Goal: Navigation & Orientation: Find specific page/section

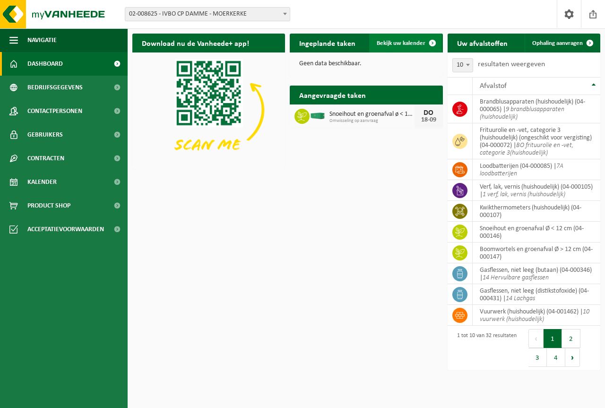
click at [392, 42] on span "Bekijk uw kalender" at bounding box center [401, 43] width 49 height 6
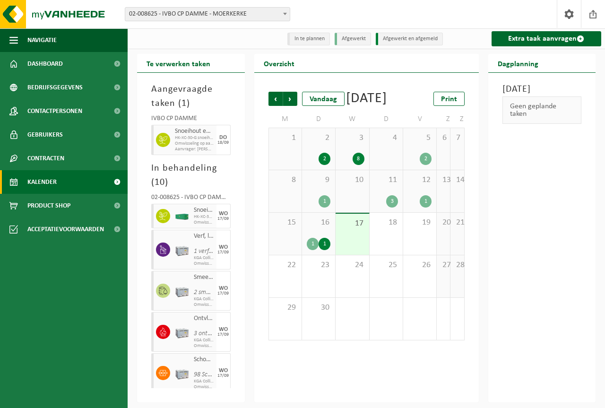
click at [314, 250] on div "1" at bounding box center [313, 244] width 12 height 12
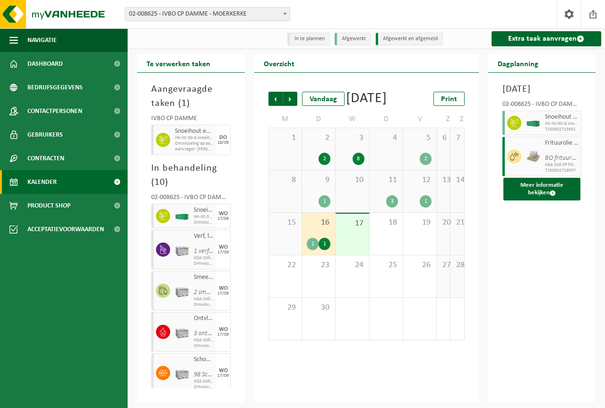
click at [327, 250] on div "1" at bounding box center [325, 244] width 12 height 12
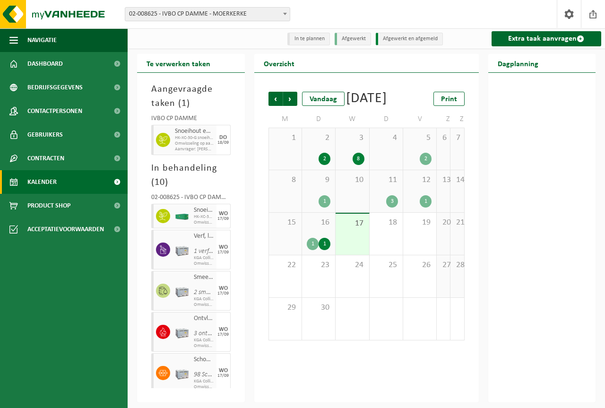
click at [327, 250] on div "1" at bounding box center [325, 244] width 12 height 12
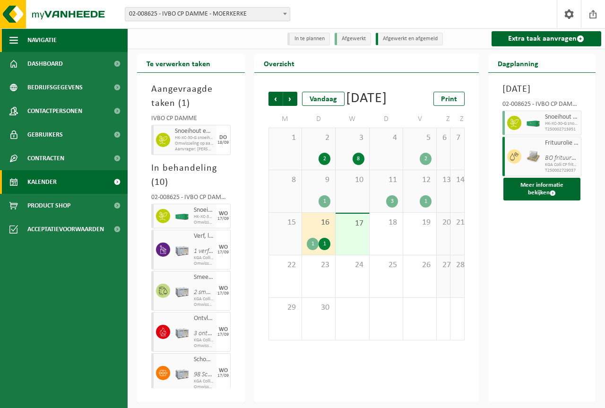
click at [51, 36] on span "Navigatie" at bounding box center [41, 40] width 29 height 24
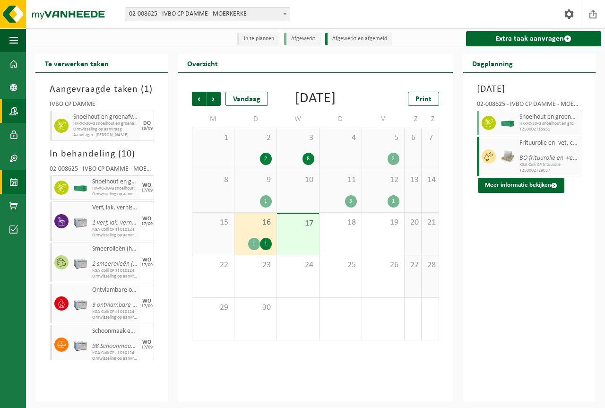
click at [16, 111] on span at bounding box center [13, 111] width 9 height 24
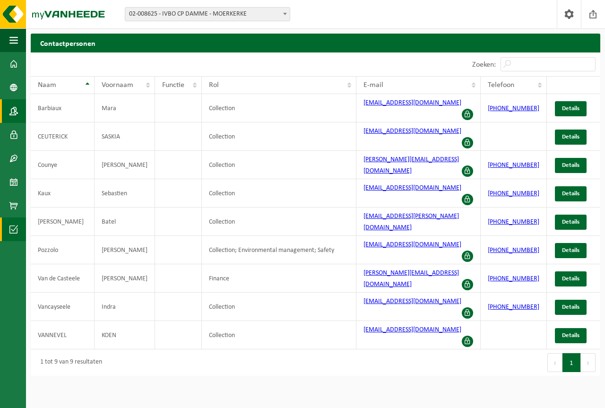
click at [15, 226] on span at bounding box center [13, 230] width 9 height 24
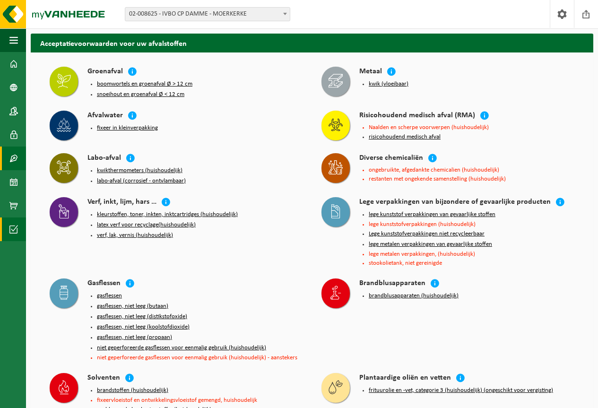
click at [13, 158] on span at bounding box center [13, 159] width 9 height 24
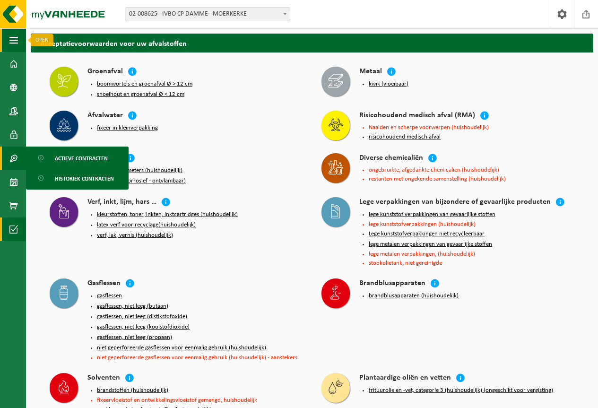
click at [11, 38] on span "button" at bounding box center [13, 40] width 9 height 24
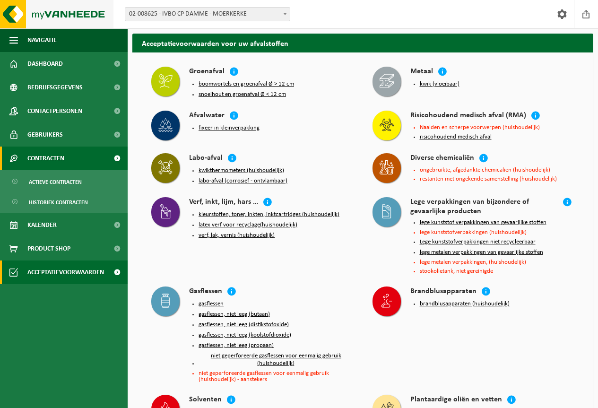
click at [38, 15] on img at bounding box center [57, 14] width 114 height 28
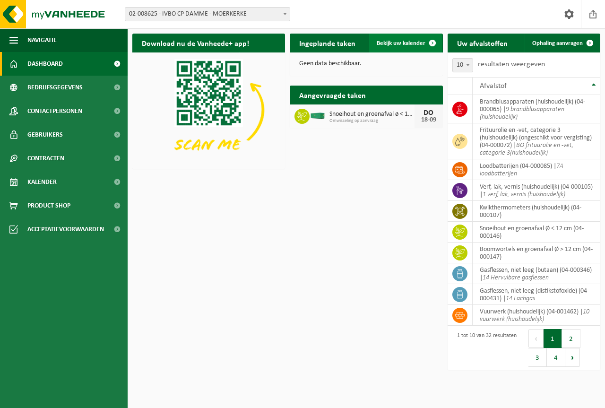
click at [400, 41] on span "Bekijk uw kalender" at bounding box center [401, 43] width 49 height 6
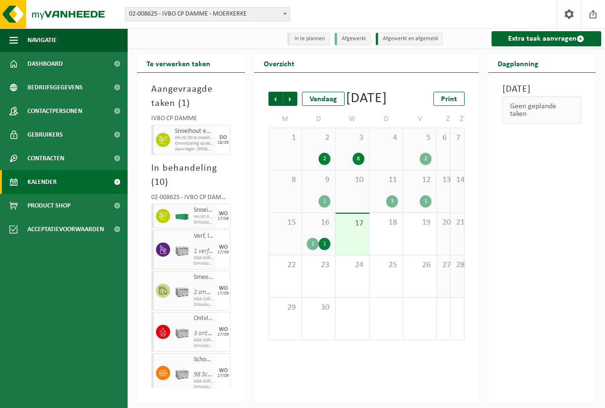
click at [168, 224] on div at bounding box center [161, 216] width 21 height 25
click at [21, 16] on img at bounding box center [57, 14] width 114 height 28
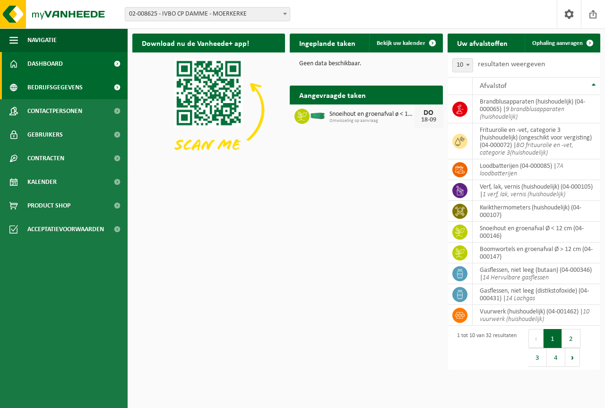
click at [40, 84] on span "Bedrijfsgegevens" at bounding box center [54, 88] width 55 height 24
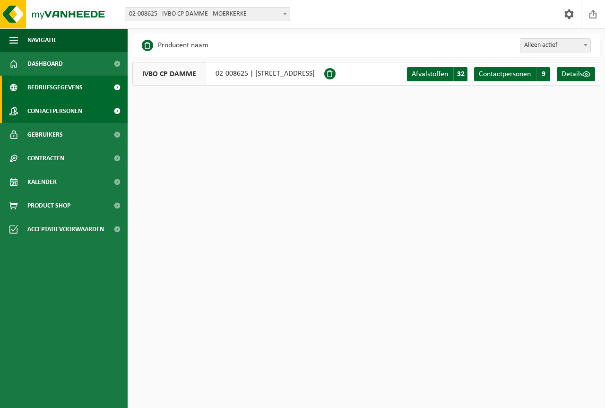
click at [62, 110] on span "Contactpersonen" at bounding box center [54, 111] width 55 height 24
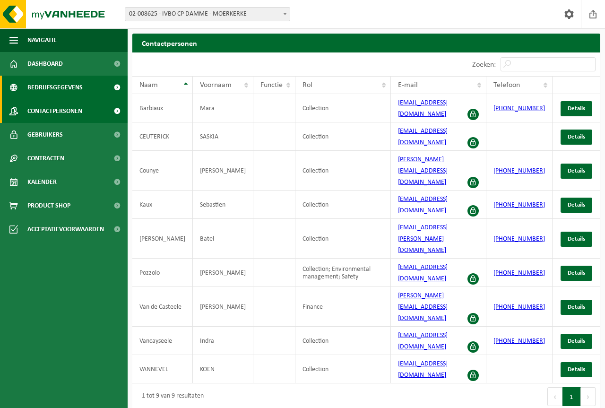
click at [93, 84] on link "Bedrijfsgegevens" at bounding box center [64, 88] width 128 height 24
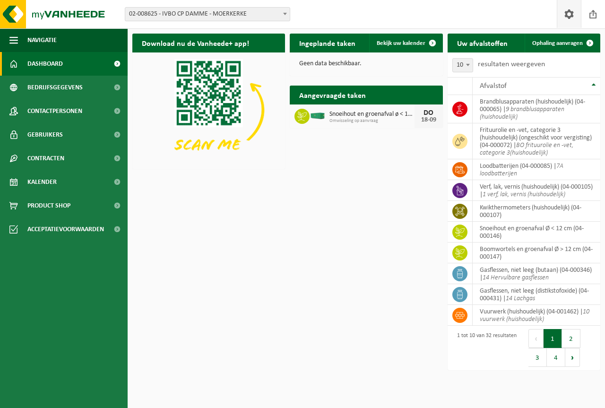
click at [568, 14] on span at bounding box center [569, 14] width 14 height 28
